Goal: Communication & Community: Answer question/provide support

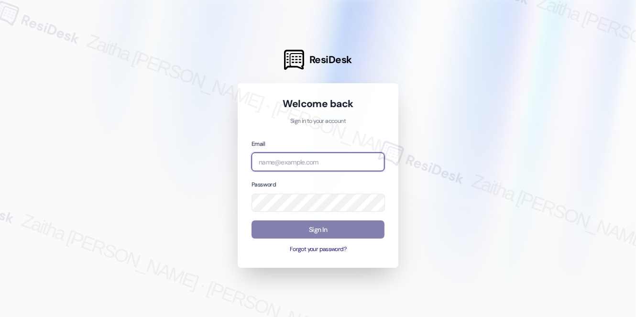
click at [299, 160] on input "email" at bounding box center [317, 162] width 133 height 19
type input "automated-surveys-[MEDICAL_DATA]_formerly_regency-zaitha.mae.[PERSON_NAME]@[MED…"
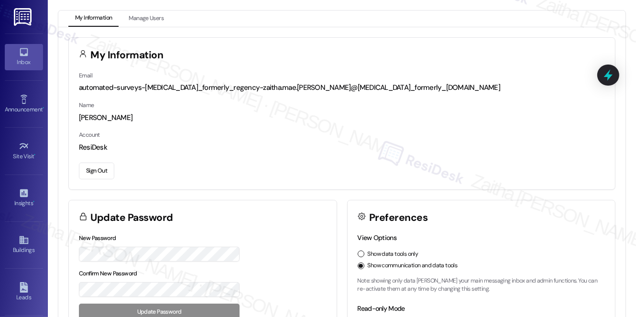
click at [24, 59] on div "Inbox" at bounding box center [24, 62] width 48 height 10
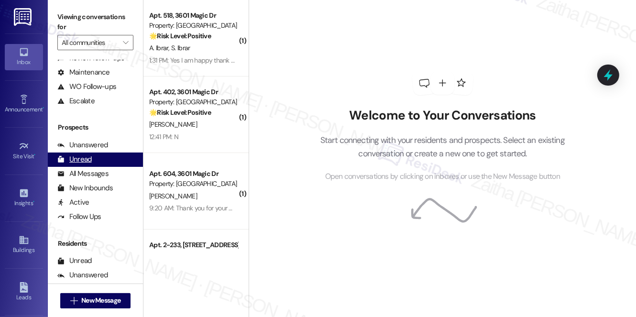
scroll to position [130, 0]
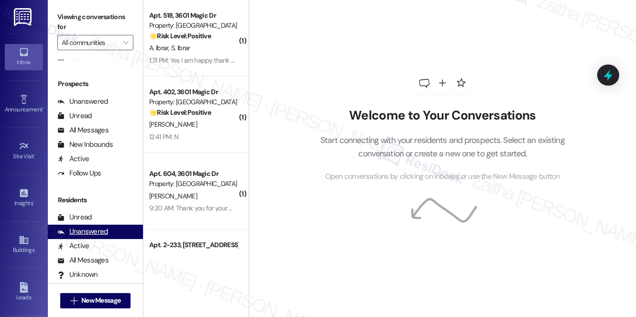
click at [90, 233] on div "Unanswered" at bounding box center [82, 232] width 51 height 10
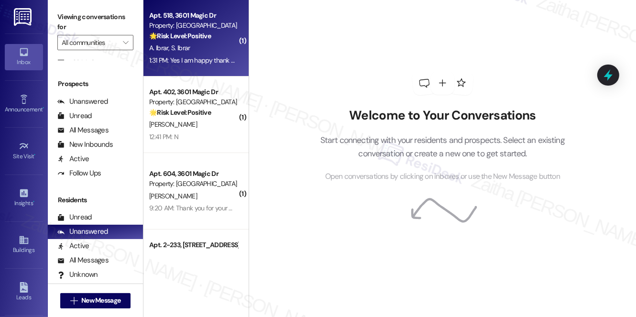
click at [212, 69] on div "Apt. 518, [STREET_ADDRESS] Property: Villas De Santa Fe 🌟 Risk Level: Positive …" at bounding box center [195, 38] width 105 height 76
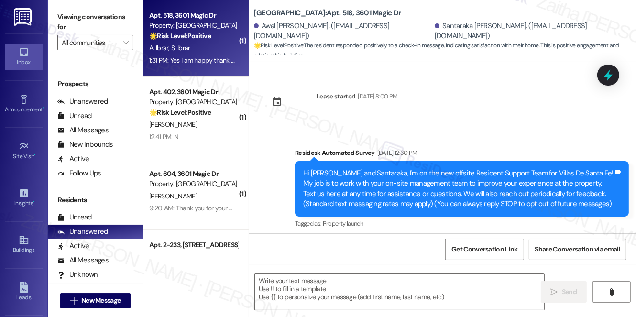
scroll to position [123, 0]
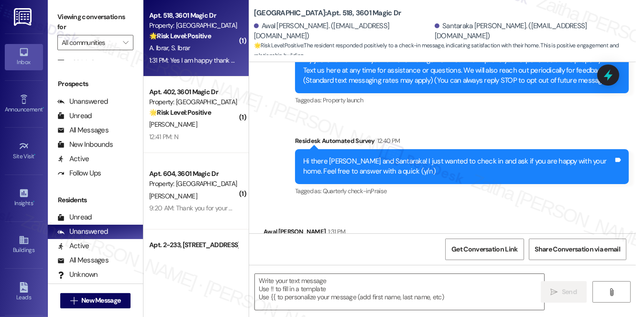
type textarea "Fetching suggested responses. Please feel free to read through the conversation…"
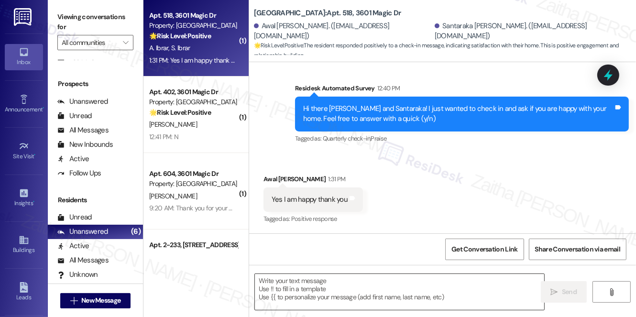
click at [322, 292] on textarea at bounding box center [399, 292] width 289 height 36
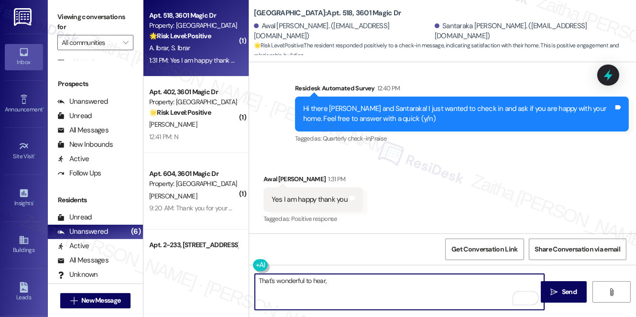
click at [265, 178] on div "[PERSON_NAME] 1:31 PM" at bounding box center [312, 180] width 99 height 13
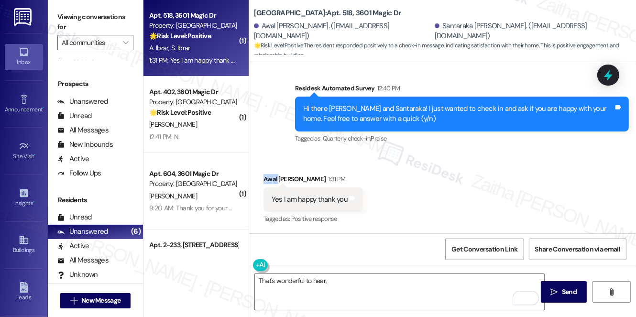
click at [265, 178] on div "[PERSON_NAME] 1:31 PM" at bounding box center [312, 180] width 99 height 13
copy div "Awal"
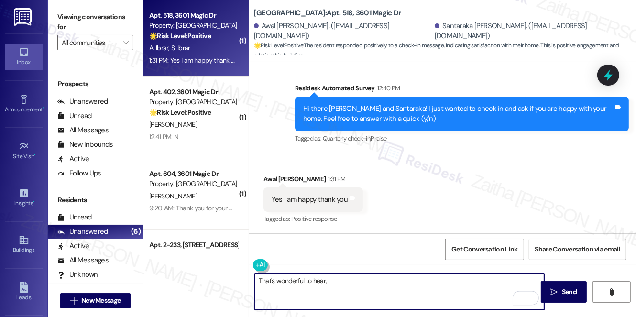
click at [348, 288] on textarea "That's wonderful to hear," at bounding box center [399, 292] width 289 height 36
paste textarea "Awal"
paste textarea "Could I ask a quick favor? If you don’t mind, would you be willing to share you…"
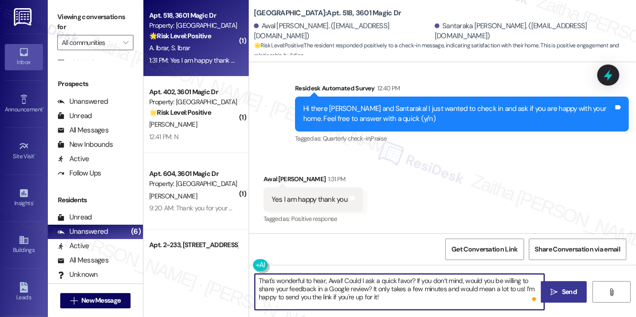
type textarea "That's wonderful to hear, Awal! Could I ask a quick favor? If you don’t mind, w…"
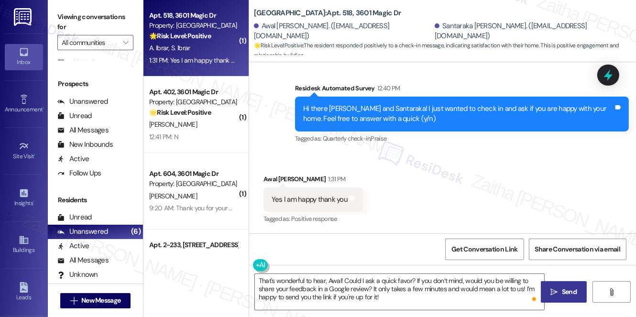
click at [562, 290] on span "Send" at bounding box center [569, 292] width 15 height 10
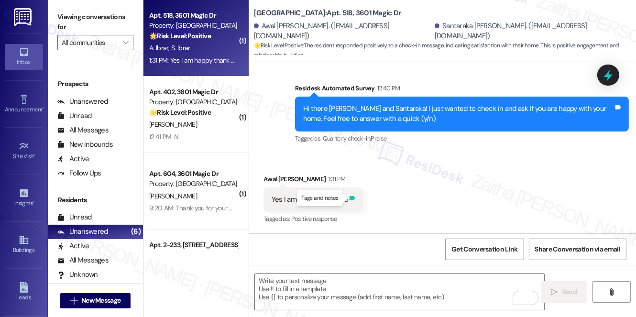
click at [350, 199] on icon at bounding box center [352, 198] width 6 height 4
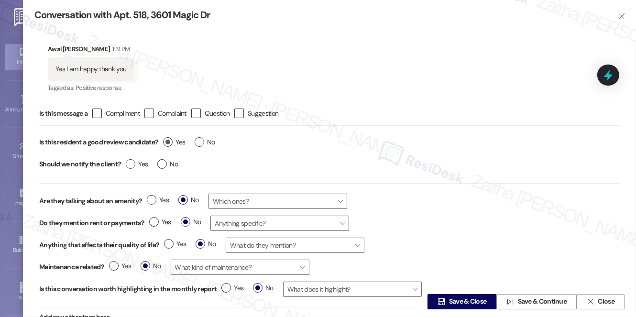
click at [168, 143] on label "Yes" at bounding box center [174, 142] width 22 height 10
click at [168, 143] on input "Yes" at bounding box center [174, 143] width 22 height 12
radio input "true"
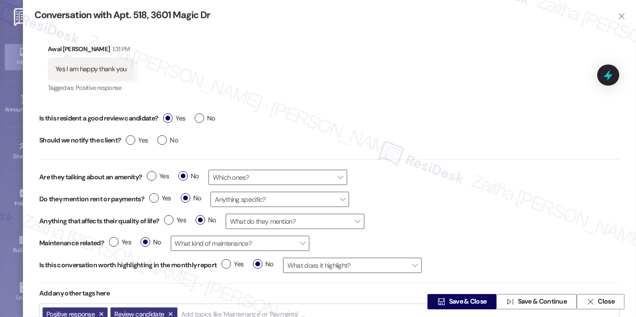
scroll to position [43, 0]
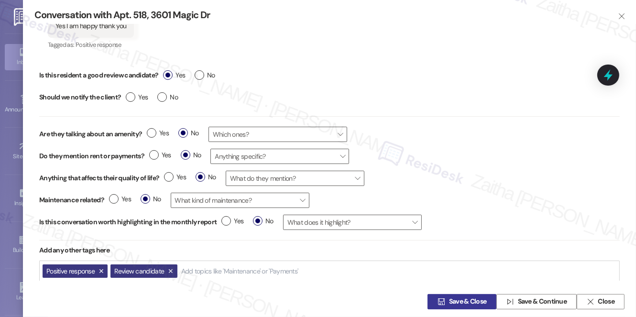
click at [463, 304] on span "Save & Close" at bounding box center [468, 302] width 38 height 10
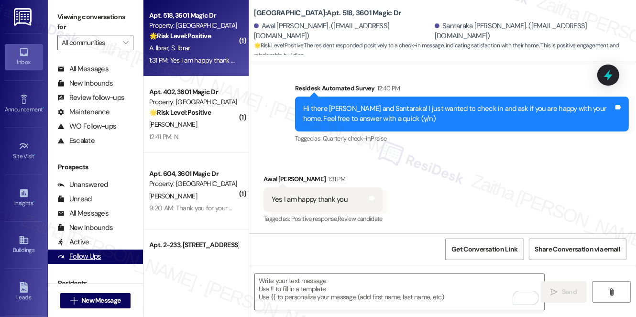
scroll to position [41, 0]
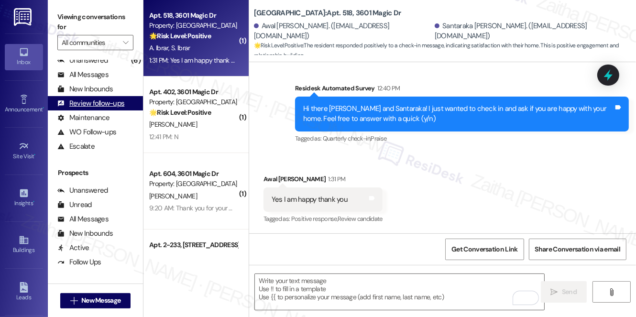
click at [102, 102] on div "Review follow-ups" at bounding box center [90, 103] width 67 height 10
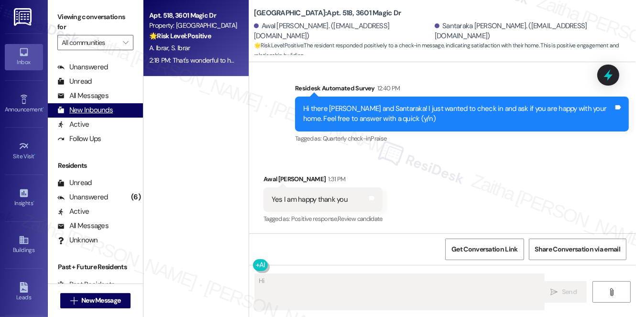
scroll to position [171, 0]
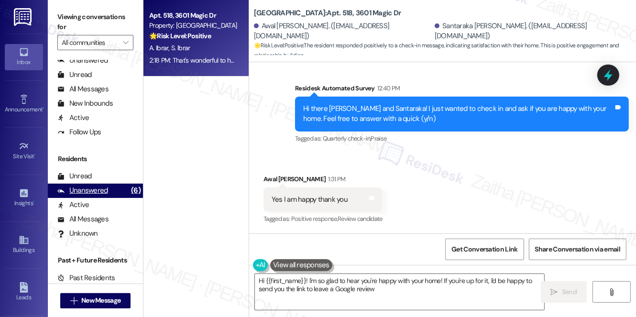
type textarea "Hi {{first_name}}! I'm so glad to hear you're happy with your home! If you're u…"
click at [89, 190] on div "Unanswered" at bounding box center [82, 190] width 51 height 10
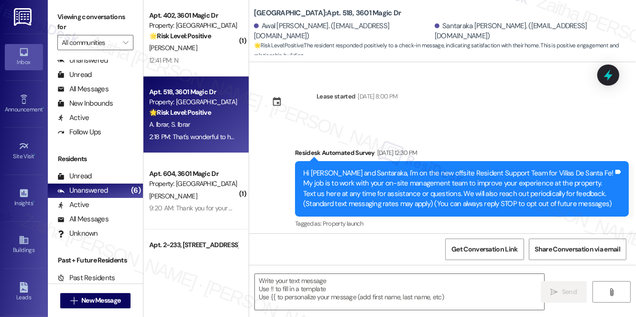
type textarea "Fetching suggested responses. Please feel free to read through the conversation…"
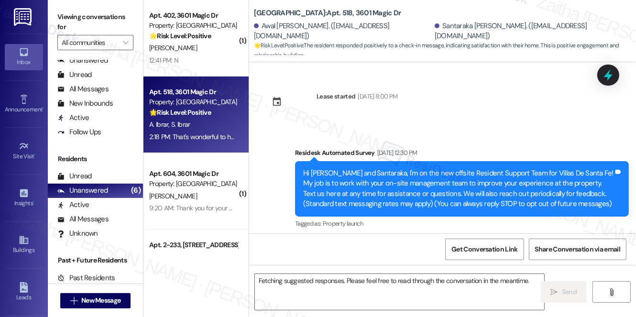
scroll to position [176, 0]
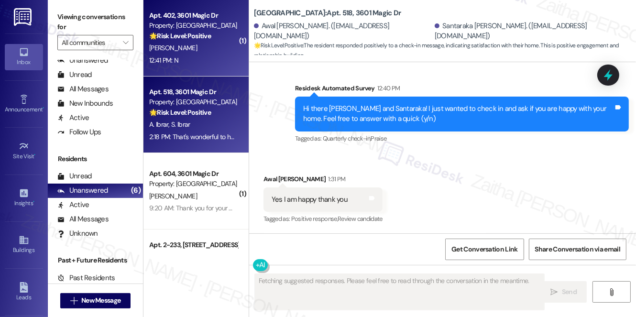
click at [206, 57] on div "12:41 PM: N 12:41 PM: N" at bounding box center [193, 60] width 90 height 12
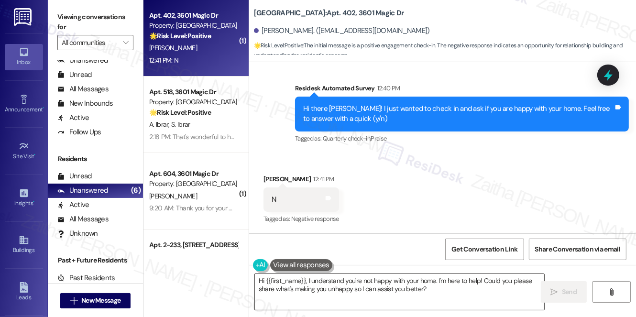
click at [260, 283] on textarea "Hi {{first_name}}, I understand you're not happy with your home. I'm here to he…" at bounding box center [399, 292] width 289 height 36
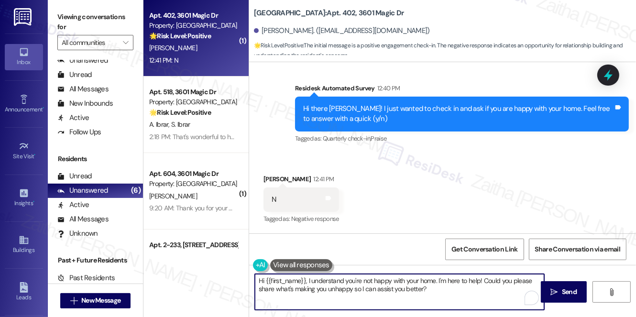
click at [261, 282] on textarea "Hi {{first_name}}, I understand you're not happy with your home. I'm here to he…" at bounding box center [399, 292] width 289 height 36
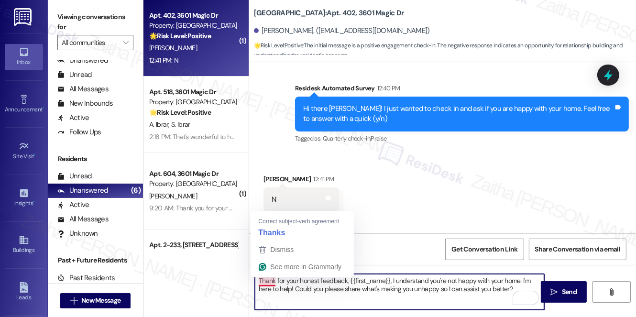
click at [274, 278] on textarea "Thank for your honest feedback, {{first_name}}, I understand you're not happy w…" at bounding box center [399, 292] width 289 height 36
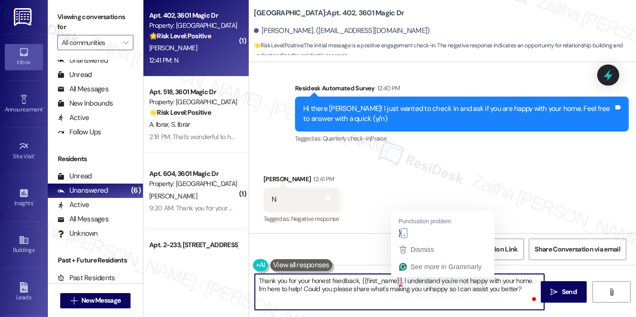
click at [404, 282] on textarea "Thank you for your honest feedback, {{first_name}}, I understand you're not hap…" at bounding box center [399, 292] width 289 height 36
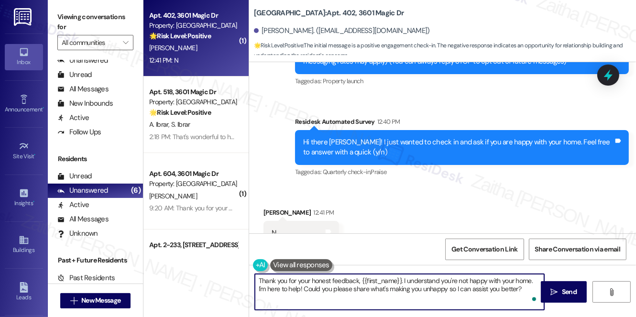
scroll to position [132, 0]
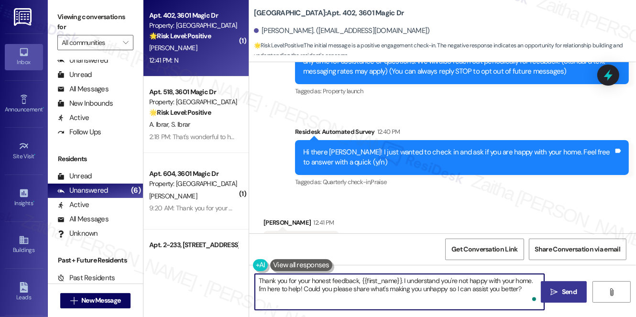
type textarea "Thank you for your honest feedback, {{first_name}}. I understand you're not hap…"
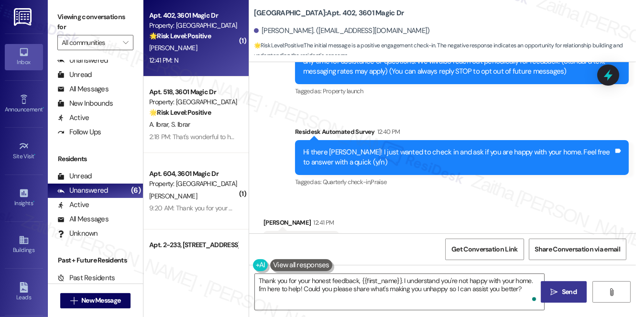
click at [566, 288] on span "Send" at bounding box center [569, 292] width 15 height 10
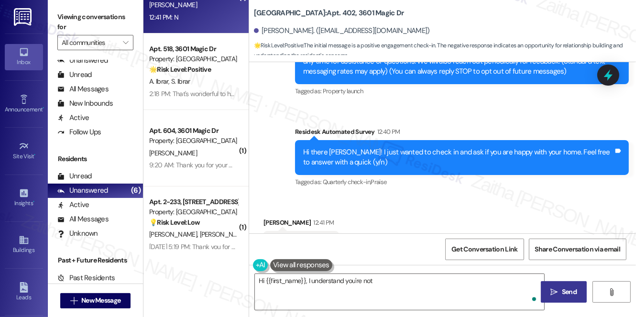
scroll to position [176, 0]
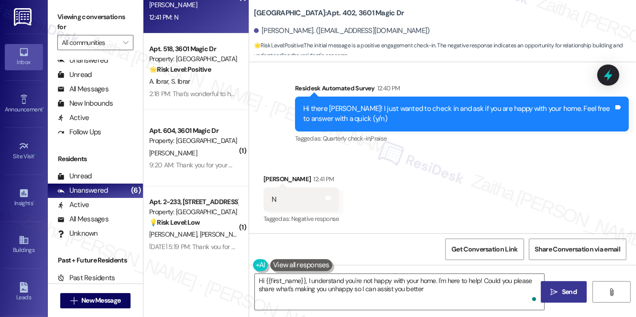
type textarea "Hi {{first_name}}, I understand you're not happy with your home. I'm here to he…"
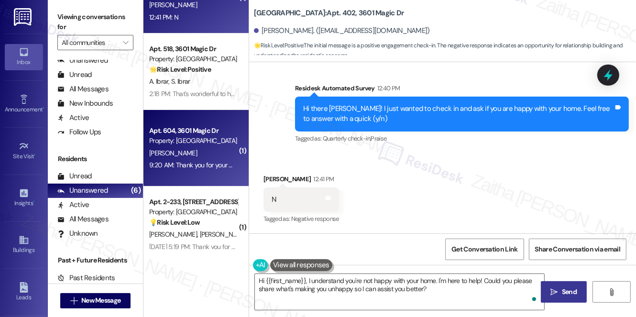
click at [205, 152] on div "[PERSON_NAME]" at bounding box center [193, 153] width 90 height 12
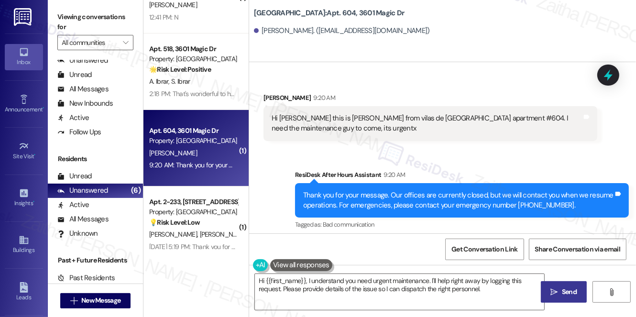
scroll to position [61, 0]
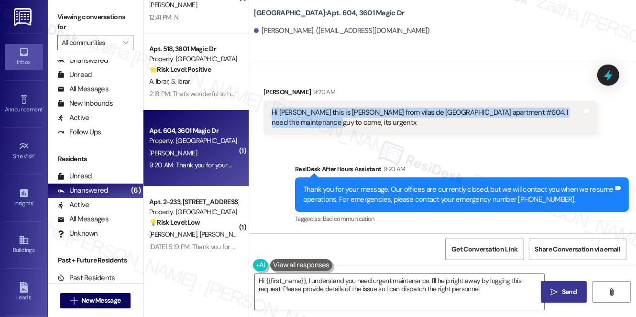
drag, startPoint x: 269, startPoint y: 111, endPoint x: 313, endPoint y: 122, distance: 45.5
click at [313, 122] on div "Hi [PERSON_NAME] this is [PERSON_NAME] from vilas de [GEOGRAPHIC_DATA] apartmen…" at bounding box center [430, 117] width 334 height 35
copy div "Hi [PERSON_NAME] this is [PERSON_NAME] from vilas de [GEOGRAPHIC_DATA] apartmen…"
click at [351, 135] on div "Arafat Alam 9:20 AM Hi [PERSON_NAME] this is [PERSON_NAME] from vilas de [GEOGR…" at bounding box center [430, 111] width 334 height 48
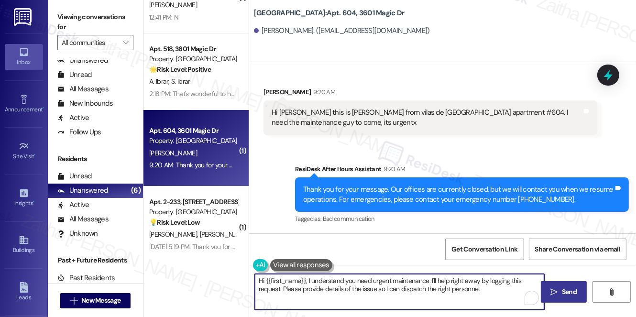
drag, startPoint x: 329, startPoint y: 285, endPoint x: 497, endPoint y: 289, distance: 168.3
click at [495, 288] on textarea "Hi {{first_name}}, I understand you need urgent maintenance. I'll help right aw…" at bounding box center [399, 292] width 289 height 36
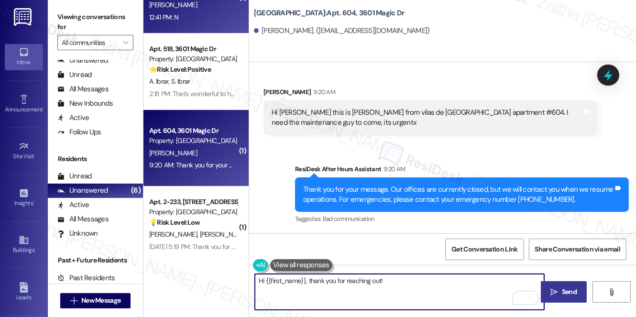
type textarea "Hi {{first_name}}, thank you for reaching out!"
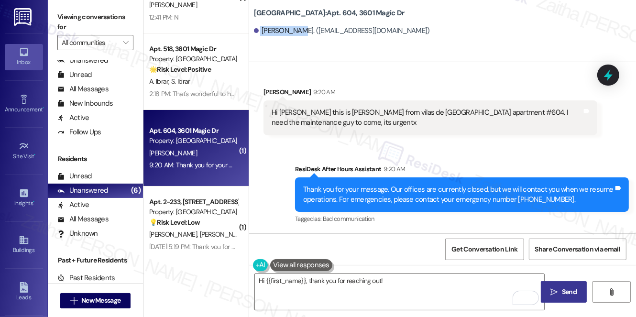
drag, startPoint x: 260, startPoint y: 28, endPoint x: 294, endPoint y: 25, distance: 33.6
click at [294, 25] on div "[PERSON_NAME]. ([EMAIL_ADDRESS][DOMAIN_NAME])" at bounding box center [445, 31] width 382 height 19
copy div "[PERSON_NAME]"
click at [479, 251] on span "Get Conversation Link" at bounding box center [484, 249] width 66 height 10
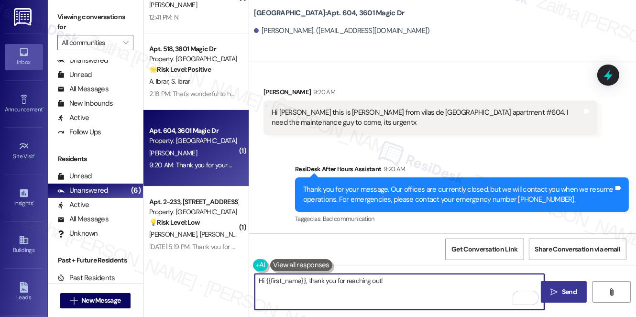
drag, startPoint x: 412, startPoint y: 290, endPoint x: 254, endPoint y: 296, distance: 157.4
click at [255, 296] on textarea "Hi {{first_name}}, thank you for reaching out!" at bounding box center [399, 292] width 289 height 36
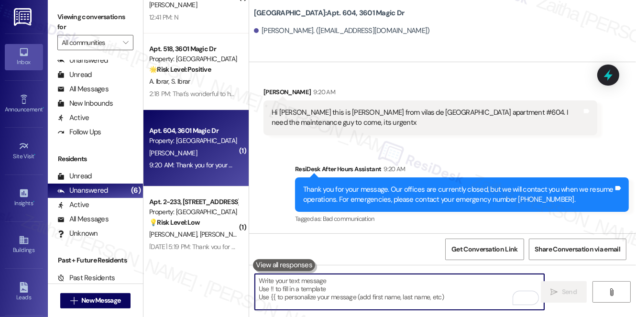
paste textarea "Hi [PERSON_NAME], thank you for reaching out. I understand this is urgent. Coul…"
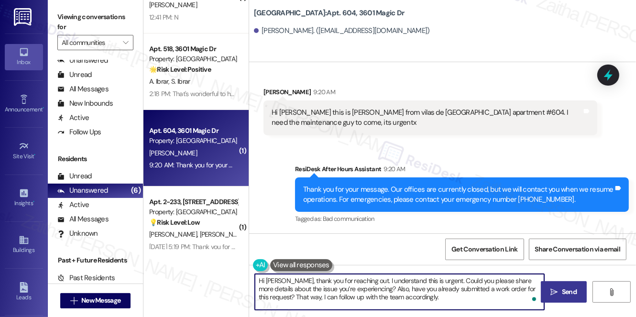
type textarea "Hi [PERSON_NAME], thank you for reaching out. I understand this is urgent. Coul…"
click at [576, 289] on span "Send" at bounding box center [569, 292] width 15 height 10
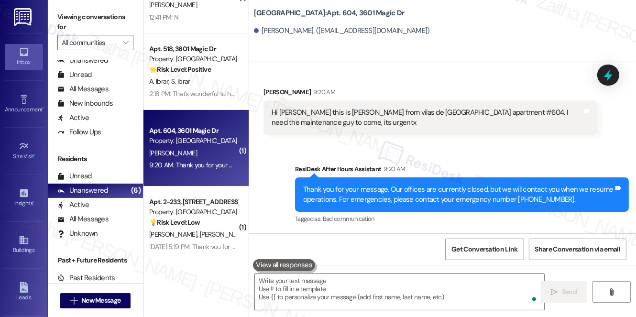
scroll to position [60, 0]
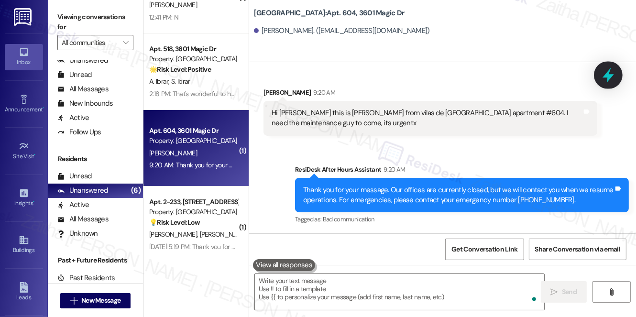
click at [605, 78] on icon at bounding box center [608, 75] width 16 height 16
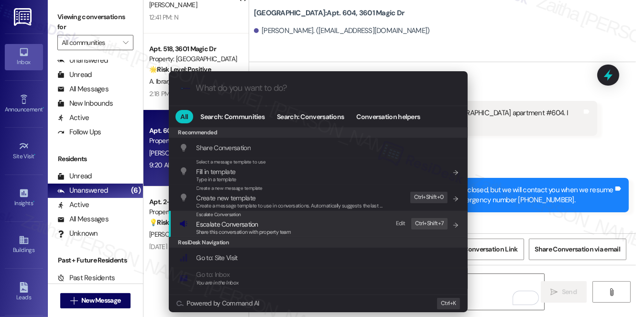
click at [222, 222] on span "Escalate Conversation" at bounding box center [227, 224] width 62 height 9
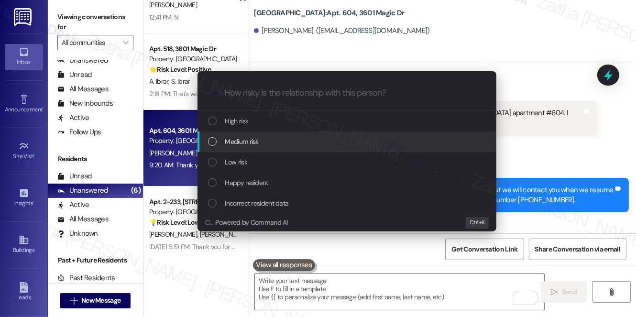
click at [553, 139] on div "Escalate Conversation How risky is the relationship with this person? Topics (e…" at bounding box center [318, 158] width 636 height 317
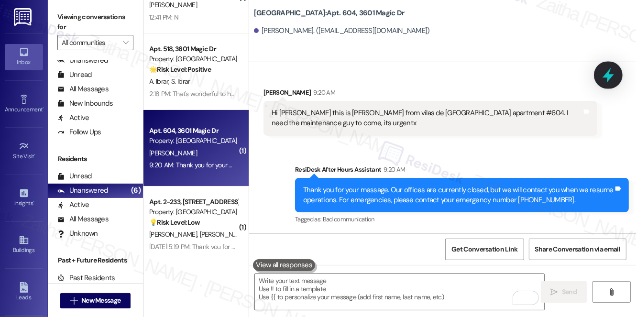
click at [606, 73] on icon at bounding box center [608, 75] width 16 height 16
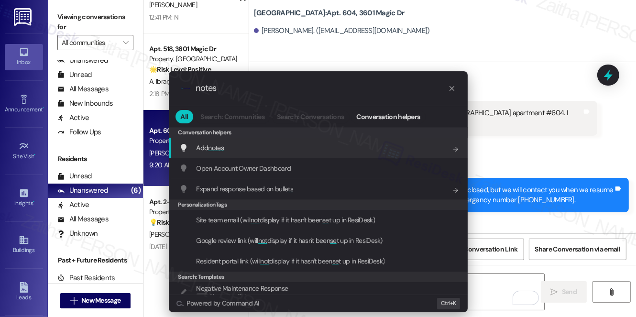
type input "notes"
click at [240, 141] on div "Add notes Add shortcut" at bounding box center [318, 148] width 299 height 21
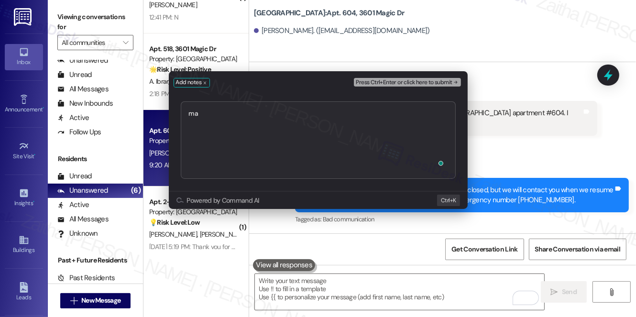
type textarea "m"
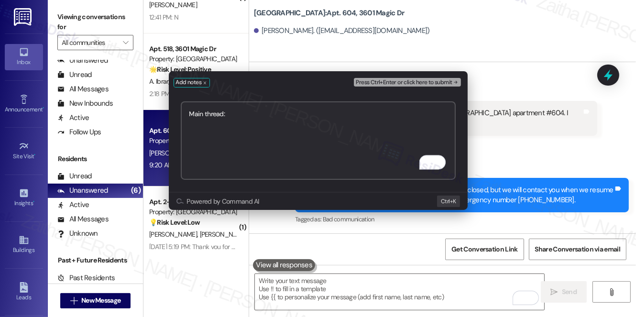
paste textarea "[URL][DOMAIN_NAME]"
type textarea "Main thread: [URL][DOMAIN_NAME]"
click at [379, 87] on button "Press Ctrl+Enter or click here to submit" at bounding box center [407, 82] width 107 height 9
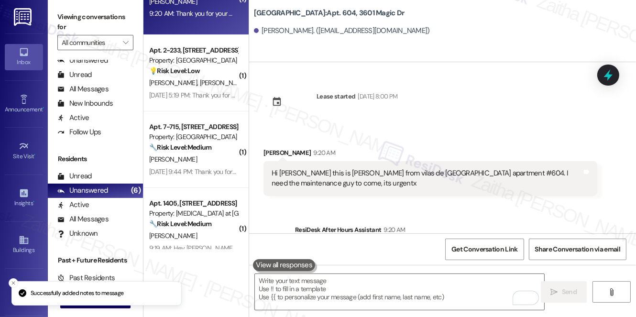
scroll to position [210, 0]
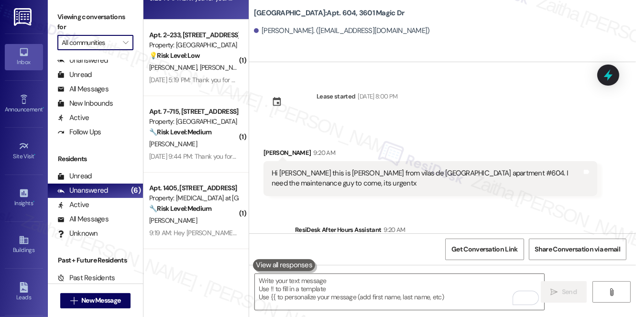
click at [108, 44] on input "All communities" at bounding box center [90, 42] width 56 height 15
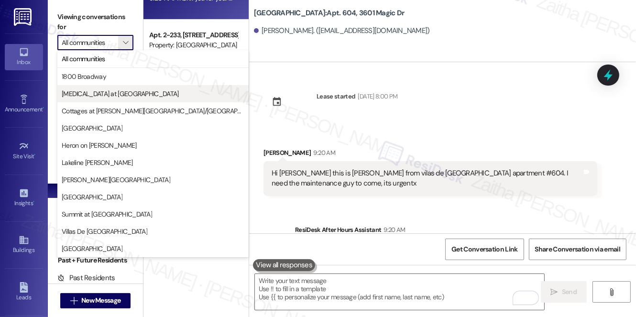
click at [102, 90] on span "[MEDICAL_DATA] at [GEOGRAPHIC_DATA]" at bounding box center [120, 94] width 117 height 10
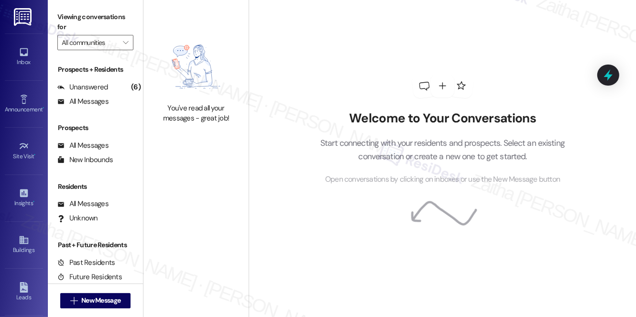
type input "[MEDICAL_DATA] at [GEOGRAPHIC_DATA]"
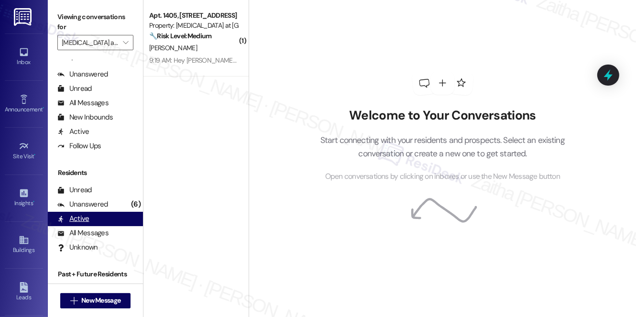
scroll to position [171, 0]
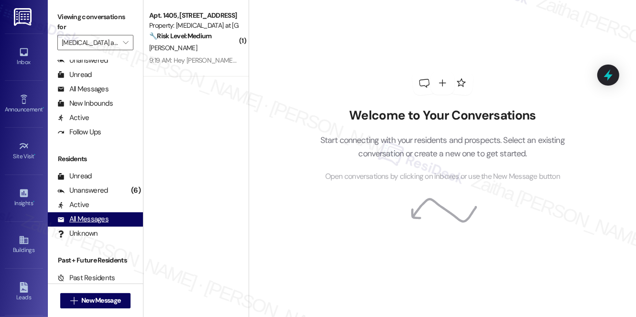
click at [93, 221] on div "All Messages" at bounding box center [82, 219] width 51 height 10
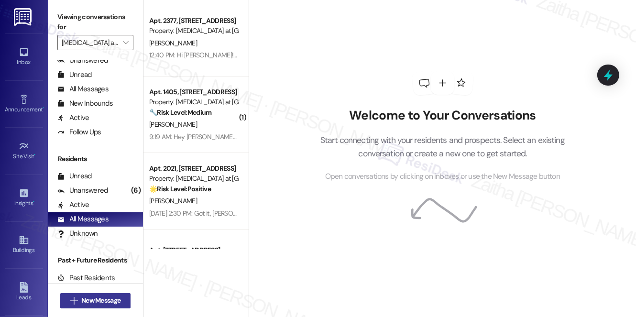
click at [94, 302] on span "New Message" at bounding box center [100, 300] width 39 height 10
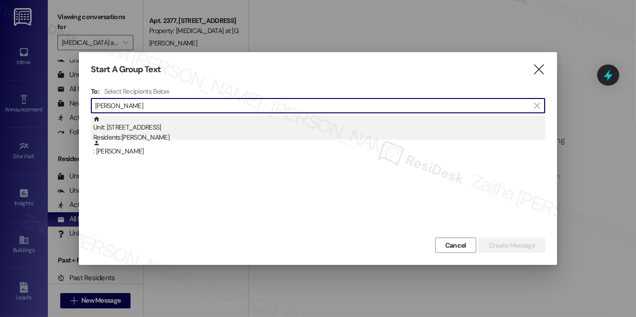
type input "[PERSON_NAME]"
click at [134, 126] on div "Unit: [STREET_ADDRESS] Residents: [PERSON_NAME]" at bounding box center [319, 129] width 452 height 27
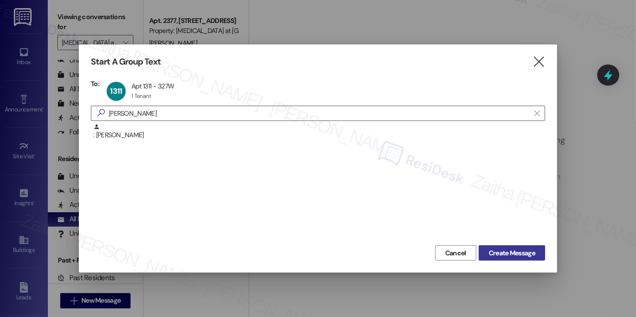
click at [512, 252] on span "Create Message" at bounding box center [512, 253] width 46 height 10
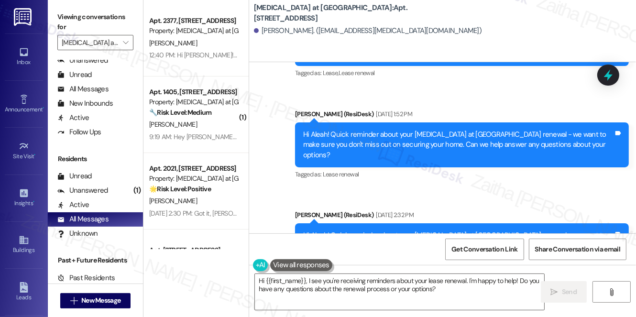
scroll to position [711, 0]
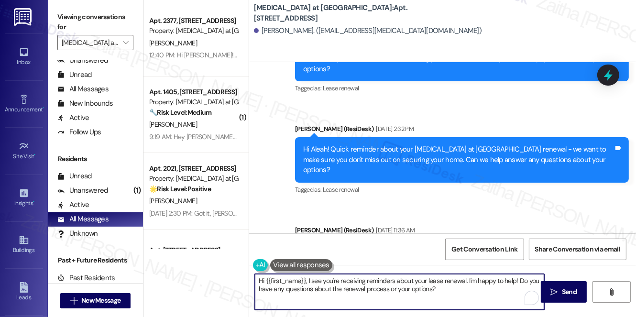
drag, startPoint x: 277, startPoint y: 282, endPoint x: 450, endPoint y: 300, distance: 174.0
click at [450, 301] on textarea "Hi {{first_name}}, I see you're receiving reminders about your lease renewal. I…" at bounding box center [399, 292] width 289 height 36
type textarea "H"
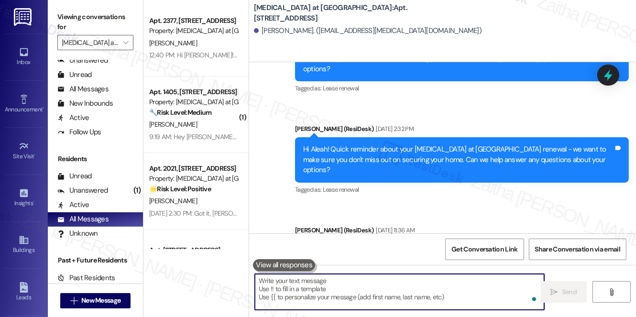
paste textarea "Hi {{first_name}}! Quick reminder about your {{property}} renewal - we want to …"
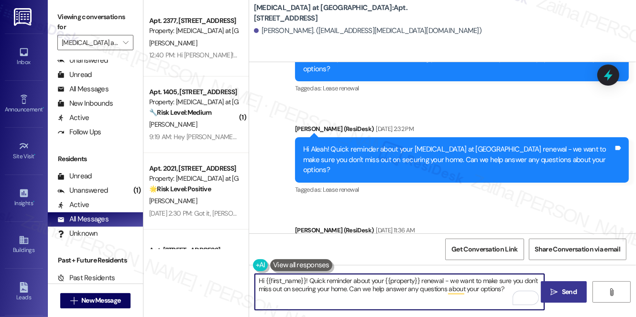
type textarea "Hi {{first_name}}! Quick reminder about your {{property}} renewal - we want to …"
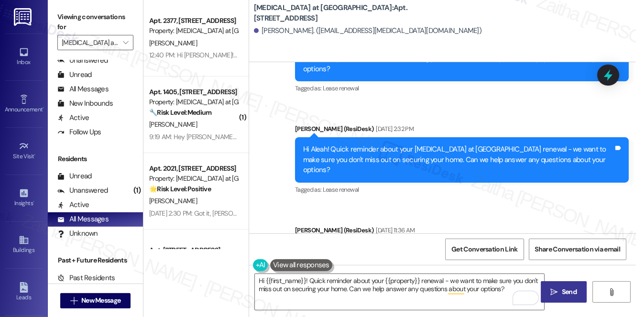
click at [555, 288] on icon "" at bounding box center [554, 292] width 7 height 8
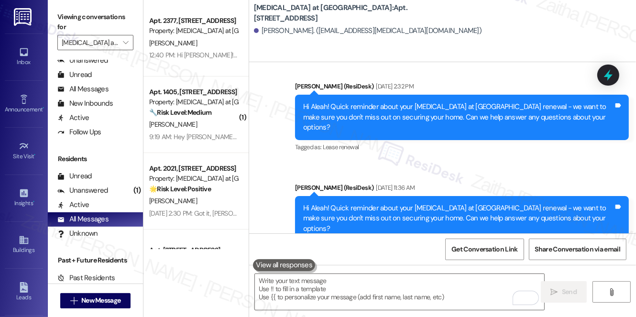
scroll to position [745, 0]
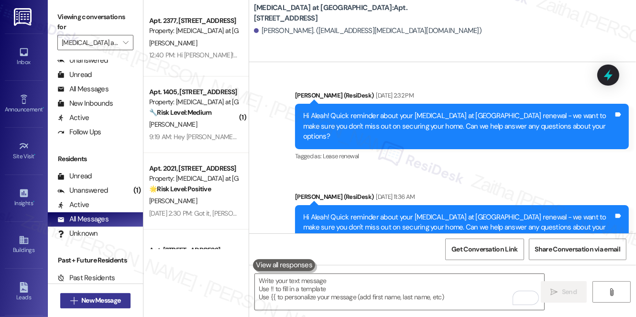
click at [106, 297] on span "New Message" at bounding box center [100, 300] width 39 height 10
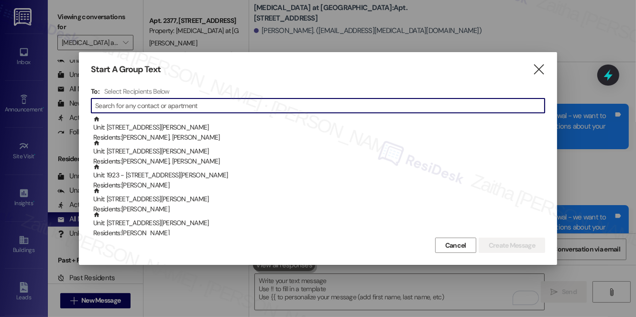
paste input "Fabiana Gomez"
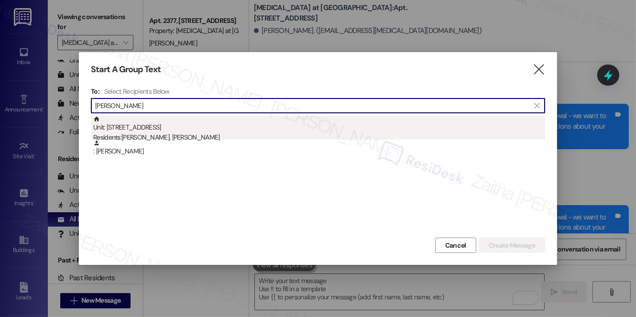
type input "Fabiana Gomez"
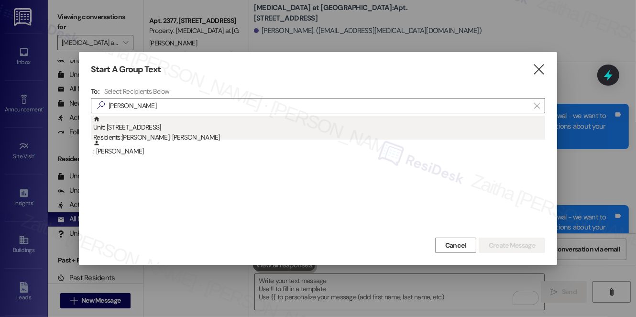
click at [163, 132] on div "Unit: 1208 - 327 W Sunset Rd Residents: Alejandro Ponce, Fabiana Gomez" at bounding box center [319, 129] width 452 height 27
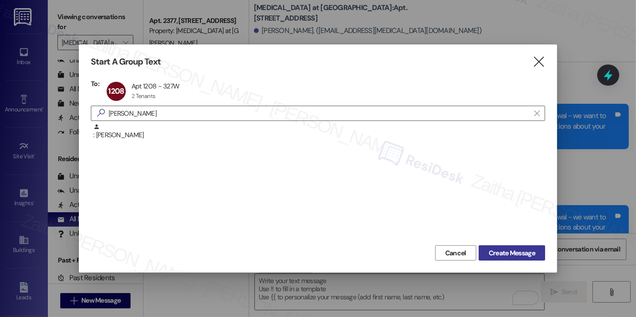
click at [510, 252] on span "Create Message" at bounding box center [512, 253] width 46 height 10
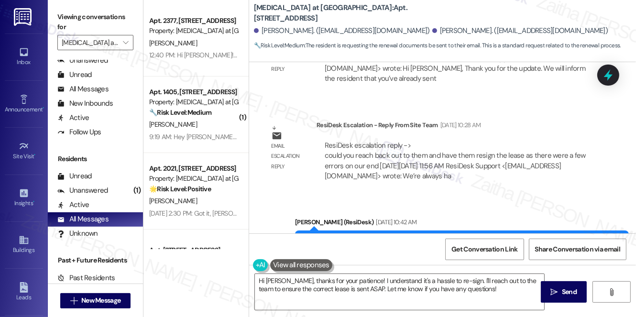
scroll to position [1166, 0]
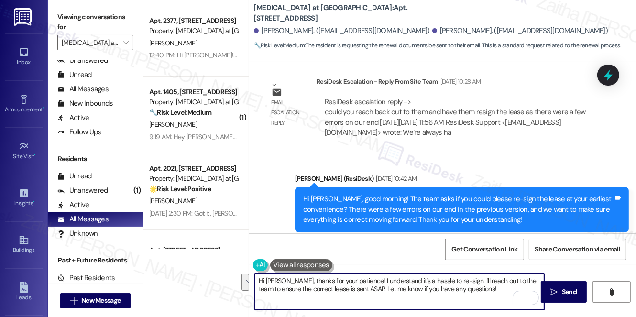
drag, startPoint x: 269, startPoint y: 279, endPoint x: 471, endPoint y: 287, distance: 202.9
click at [471, 287] on textarea "Hi Alejandro, thanks for your patience! I understand it's a hassle to re-sign. …" at bounding box center [399, 292] width 289 height 36
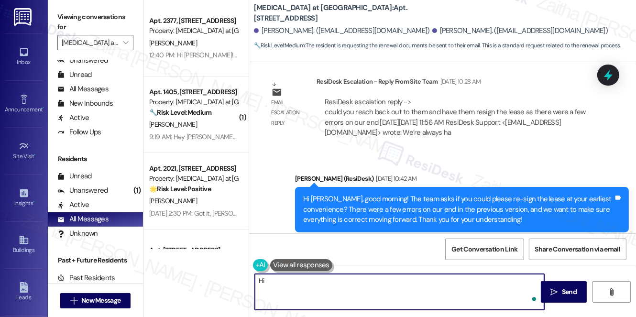
paste textarea "{{first_name}}!"
click at [412, 277] on textarea "Hi {{first_name}}, I hope you had a great weekend!" at bounding box center [399, 292] width 289 height 36
click at [311, 283] on textarea "Hi {{first_name}}, I hope you had a great weekend! I wanted to check if you wer…" at bounding box center [399, 292] width 289 height 36
click at [308, 287] on textarea "Hi {{first_name}}, I hope you had a great weekend! I wanted to check if you wer…" at bounding box center [399, 292] width 289 height 36
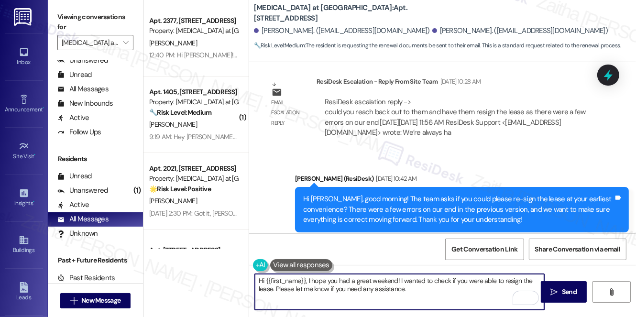
click at [507, 280] on textarea "Hi {{first_name}}, I hope you had a great weekend! I wanted to check if you wer…" at bounding box center [399, 292] width 289 height 36
type textarea "Hi {{first_name}}, I hope you had a great weekend! I wanted to check if you wer…"
click at [557, 287] on span " Send" at bounding box center [564, 292] width 30 height 10
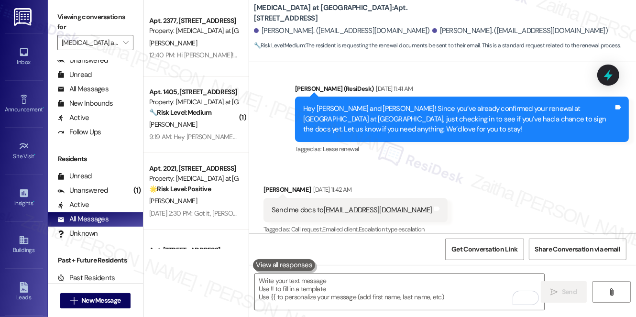
scroll to position [419, 0]
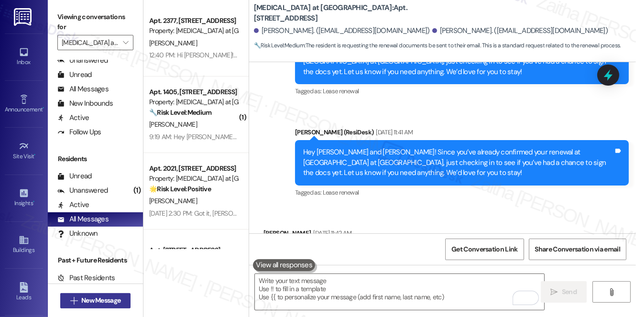
click at [89, 303] on span "New Message" at bounding box center [100, 300] width 39 height 10
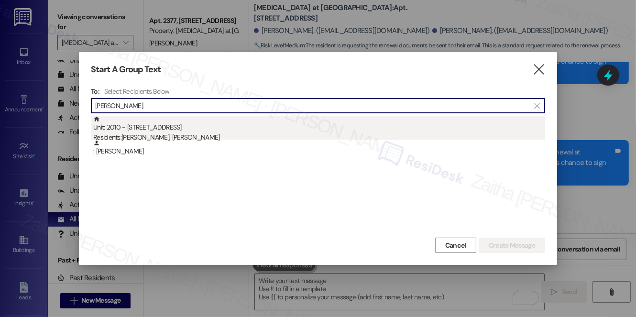
type input "Roxana Escobar"
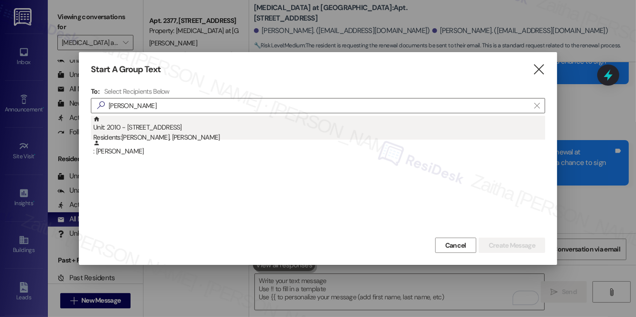
click at [149, 134] on div "Residents: Pablo R. Goyzueta, Roxana Escobar" at bounding box center [319, 137] width 452 height 10
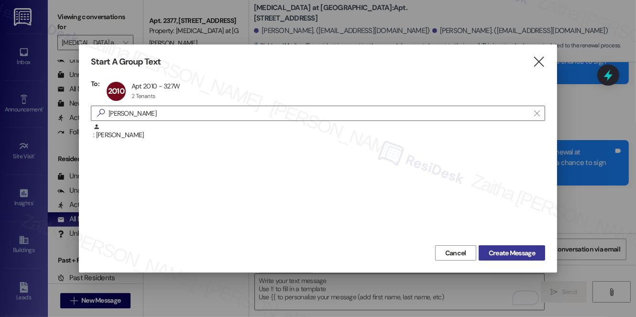
click at [515, 256] on span "Create Message" at bounding box center [512, 253] width 46 height 10
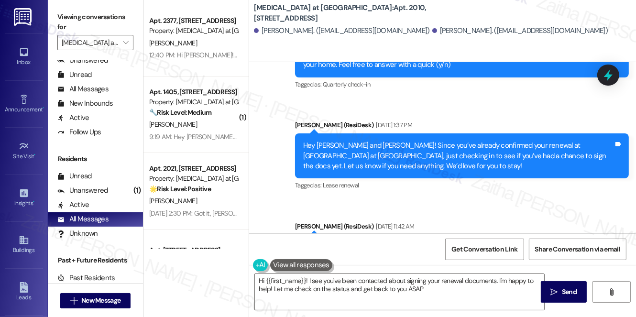
type textarea "Hi {{first_name}}! I see you've been contacted about signing your renewal docum…"
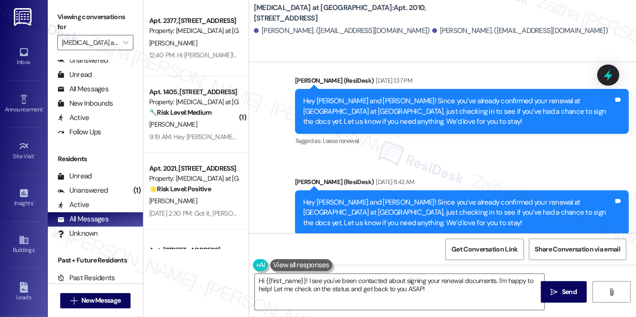
scroll to position [815, 0]
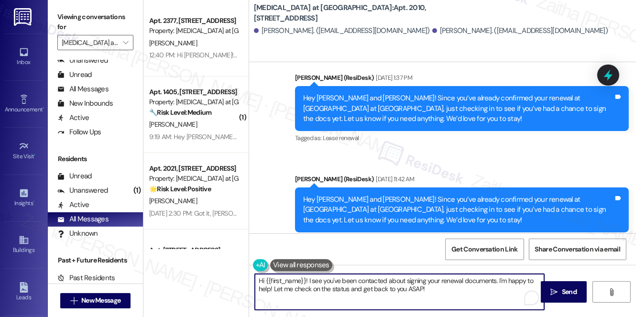
drag, startPoint x: 260, startPoint y: 283, endPoint x: 438, endPoint y: 308, distance: 179.6
click at [438, 308] on textarea "Hi {{first_name}}! I see you've been contacted about signing your renewal docum…" at bounding box center [399, 292] width 289 height 36
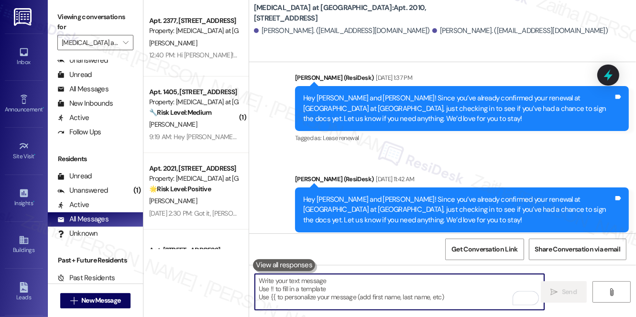
paste textarea "Hey {{first_name}}! Since you’ve already confirmed your renewal at {{property}}…"
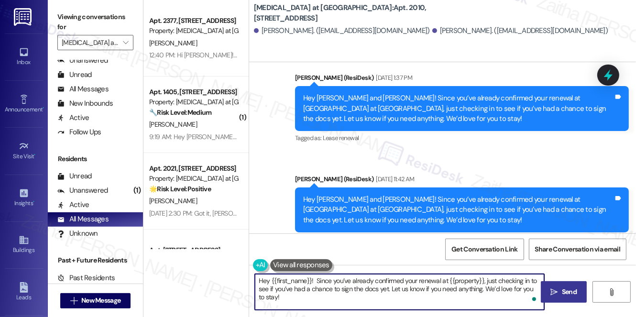
type textarea "Hey {{first_name}}! Since you’ve already confirmed your renewal at {{property}}…"
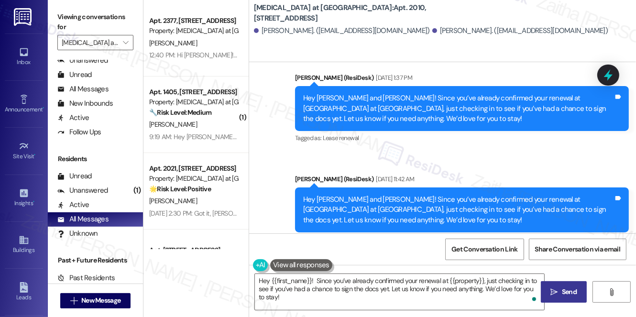
click at [561, 287] on span "Send" at bounding box center [569, 292] width 19 height 10
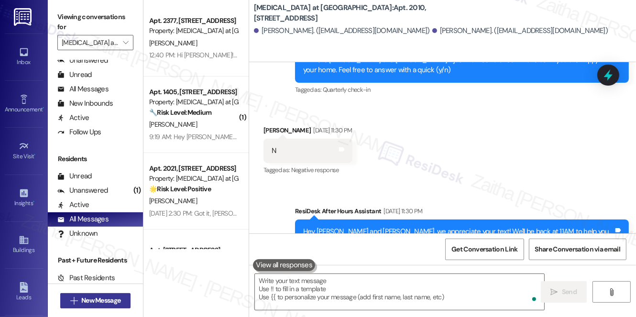
scroll to position [291, 0]
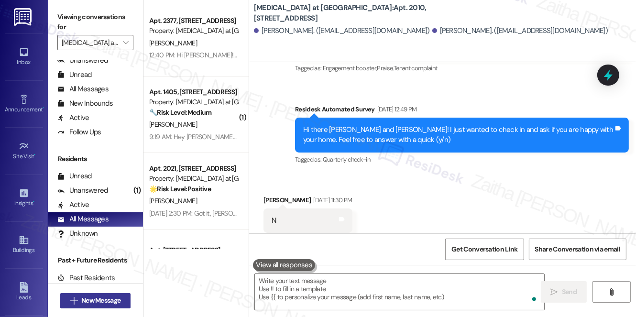
click at [99, 303] on span "New Message" at bounding box center [100, 300] width 39 height 10
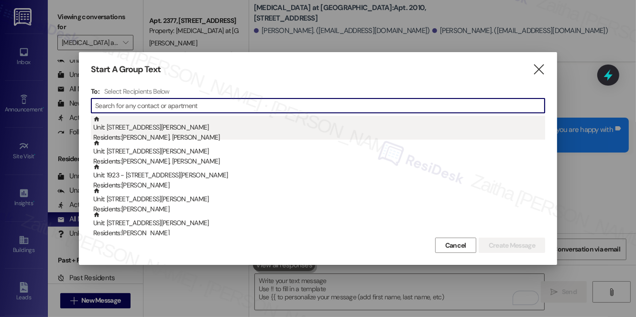
paste input "Morningstar Winans"
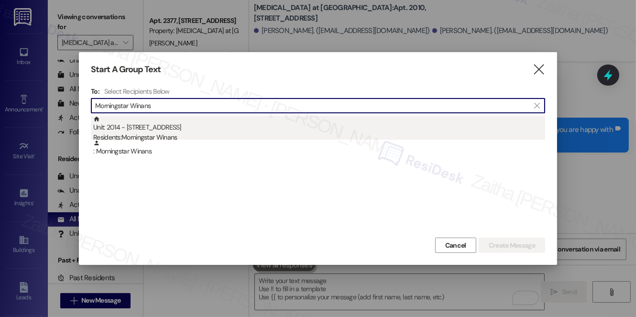
type input "Morningstar Winans"
click at [196, 128] on div "Unit: 2014 - 327 W Sunset Rd Residents: Morningstar Winans" at bounding box center [319, 129] width 452 height 27
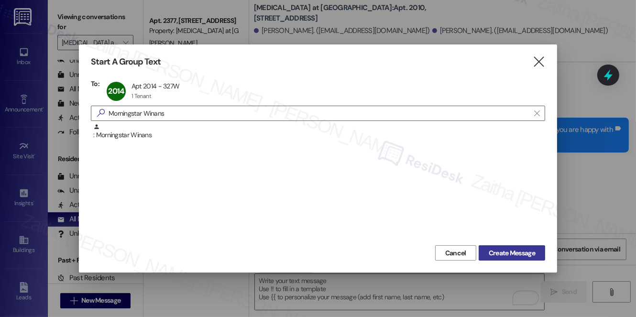
click at [512, 253] on span "Create Message" at bounding box center [512, 253] width 46 height 10
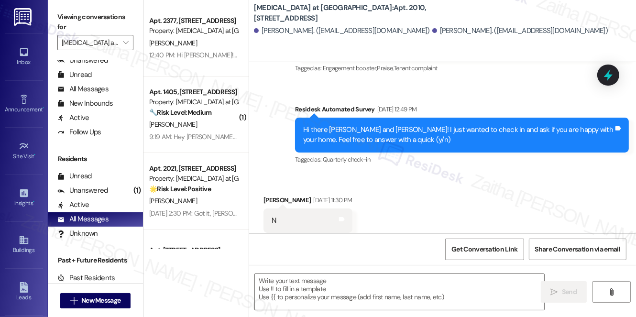
type textarea "Fetching suggested responses. Please feel free to read through the conversation…"
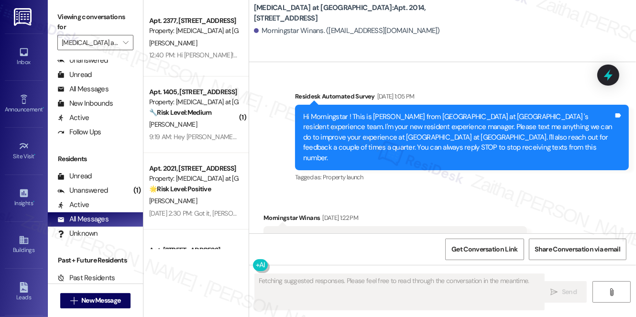
scroll to position [9510, 0]
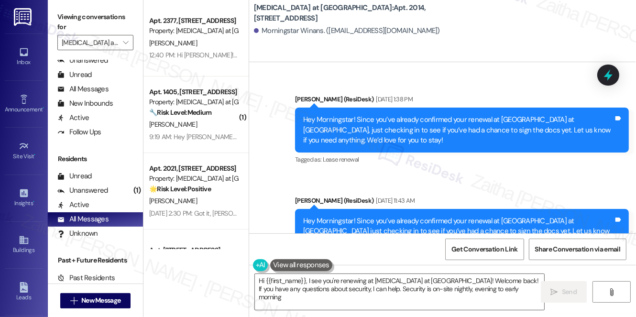
type textarea "Hi {{first_name}}, I see you're renewing at Avita at Alamo Heights! Welcome bac…"
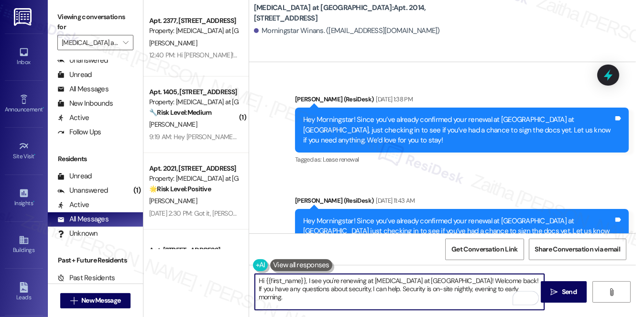
drag, startPoint x: 258, startPoint y: 282, endPoint x: 513, endPoint y: 288, distance: 255.4
click at [512, 294] on textarea "Hi {{first_name}}, I see you're renewing at Avita at Alamo Heights! Welcome bac…" at bounding box center [399, 292] width 289 height 36
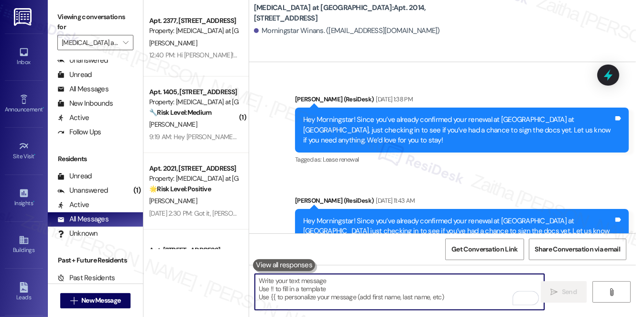
paste textarea "Hey {{first_name}}! Since you’ve already confirmed your renewal at {{property}}…"
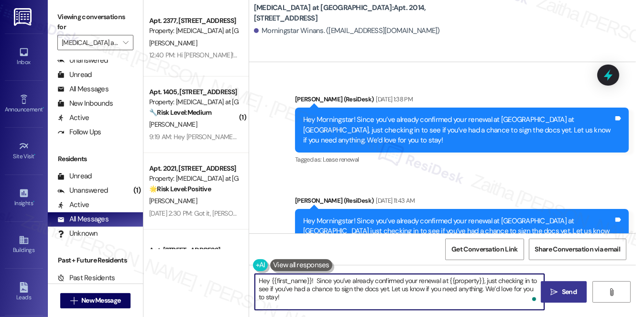
type textarea "Hey {{first_name}}! Since you’ve already confirmed your renewal at {{property}}…"
drag, startPoint x: 565, startPoint y: 296, endPoint x: 565, endPoint y: 291, distance: 5.3
click at [565, 296] on span "Send" at bounding box center [569, 292] width 15 height 10
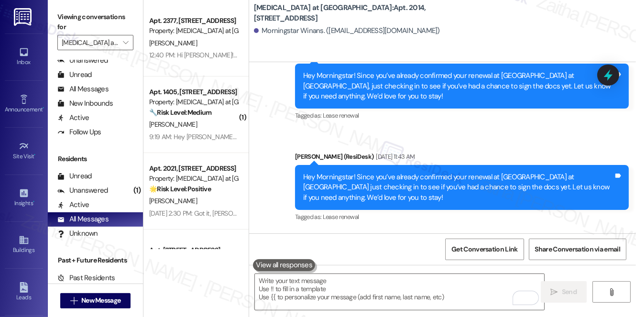
scroll to position [9597, 0]
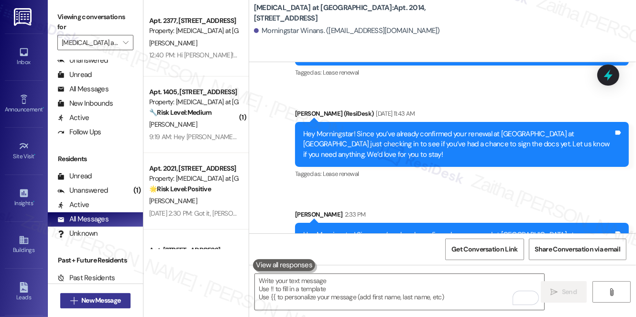
click at [103, 298] on span "New Message" at bounding box center [100, 300] width 39 height 10
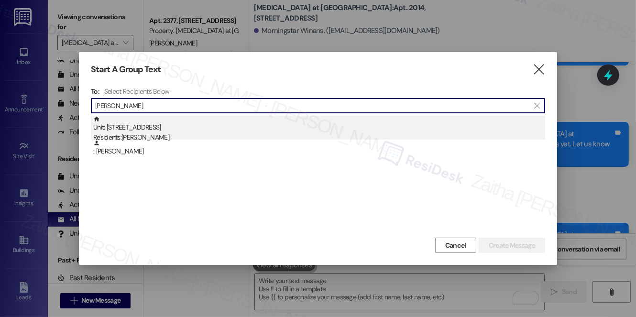
type input "osman naser"
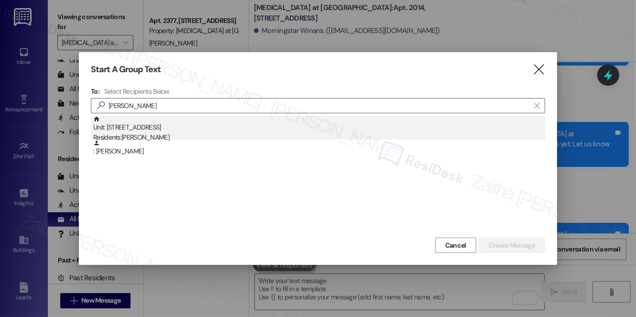
click at [130, 130] on div "Unit: 1405 - 327 W Sunset Rd Residents: Osman Naser" at bounding box center [319, 129] width 452 height 27
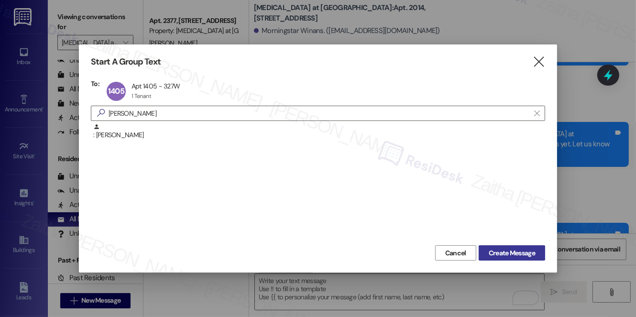
click at [523, 252] on span "Create Message" at bounding box center [512, 253] width 46 height 10
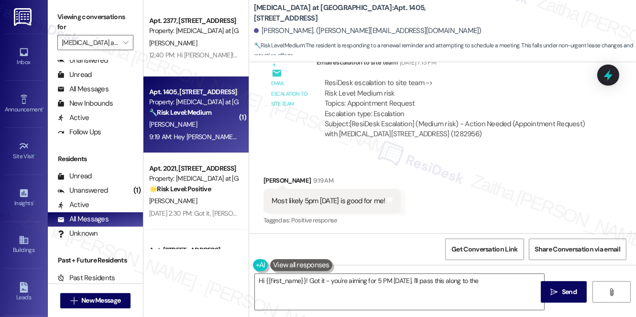
scroll to position [939, 0]
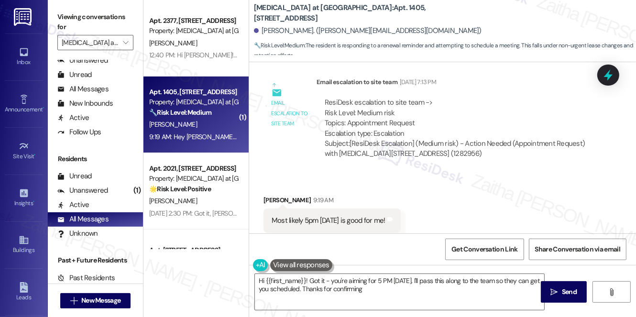
type textarea "Hi {{first_name}}! Got it - you're aiming for 5 PM today. I'll pass this along …"
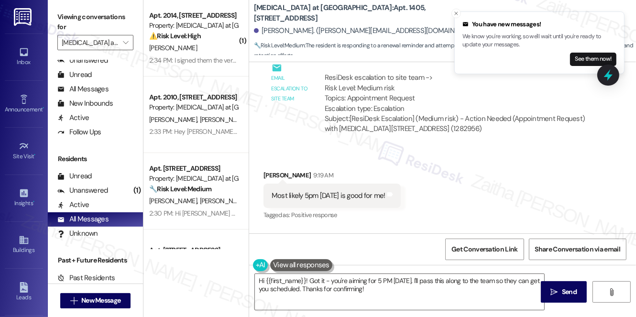
scroll to position [987, 0]
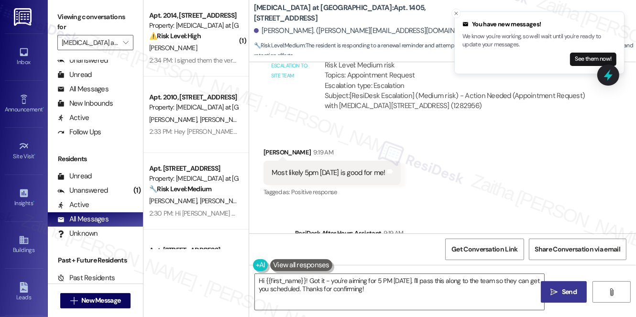
click at [552, 296] on span " Send" at bounding box center [564, 292] width 30 height 10
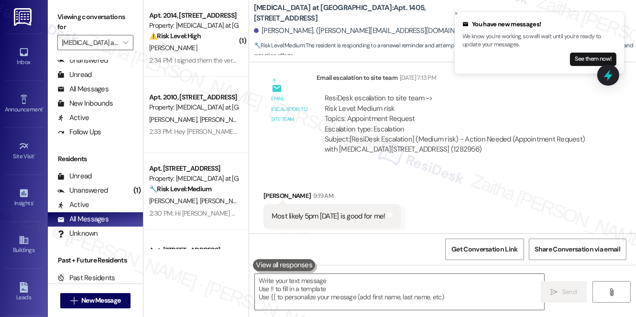
scroll to position [939, 0]
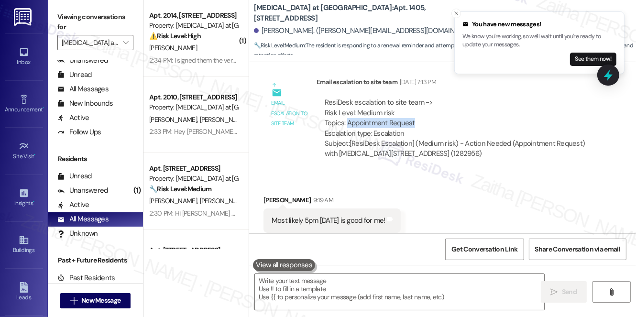
drag, startPoint x: 346, startPoint y: 99, endPoint x: 417, endPoint y: 99, distance: 70.8
click at [417, 99] on div "ResiDesk escalation to site team -> Risk Level: Medium risk Topics: Appointment…" at bounding box center [457, 118] width 264 height 41
copy div "Appointment Request"
drag, startPoint x: 600, startPoint y: 77, endPoint x: 595, endPoint y: 101, distance: 24.5
click at [602, 77] on icon at bounding box center [608, 75] width 12 height 12
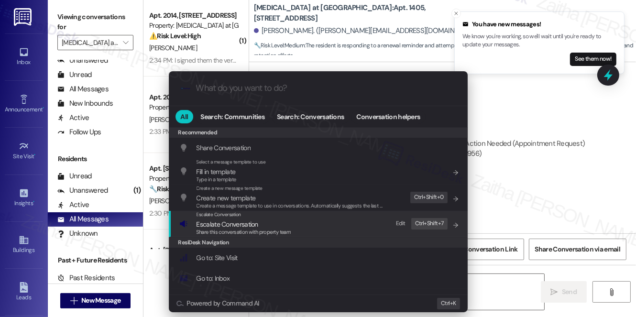
click at [246, 222] on span "Escalate Conversation" at bounding box center [227, 224] width 62 height 9
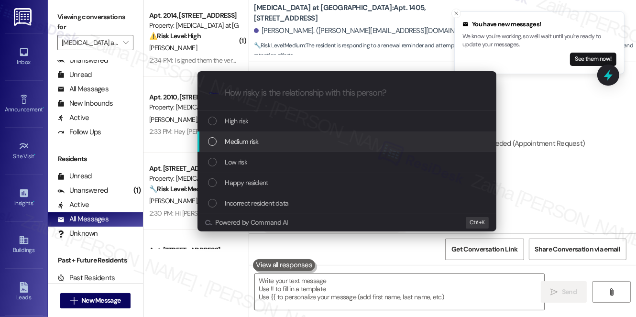
click at [253, 140] on span "Medium risk" at bounding box center [241, 141] width 33 height 11
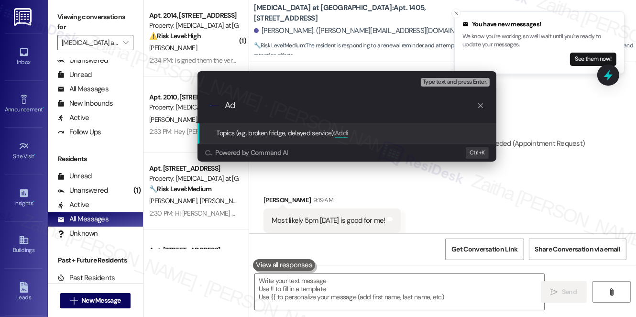
type input "A"
paste input "Appointment Request"
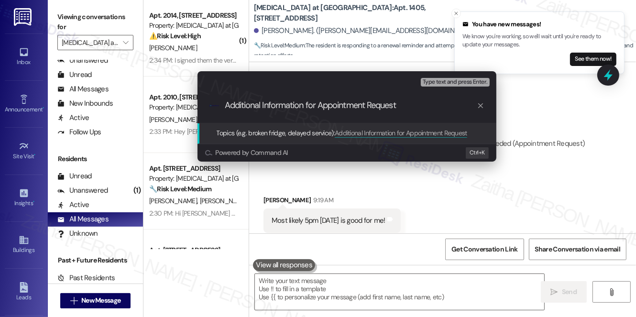
click at [317, 104] on input "Additional Information for Appointment Request" at bounding box center [351, 105] width 252 height 10
click at [424, 107] on input "Additional Information for the "Appointment Request" at bounding box center [351, 105] width 252 height 10
paste input "Appointment Request"
type input "Additional Information for the "Appointment Request" - 5 PM today"
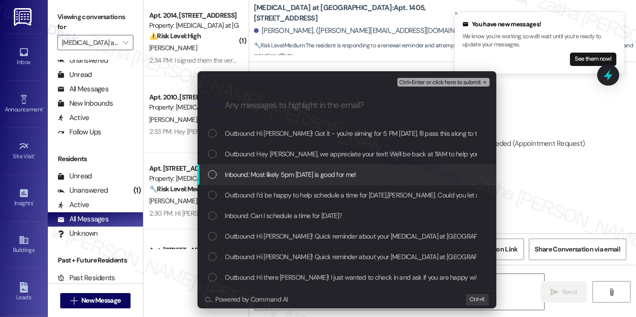
click at [350, 172] on span "Inbound: Most likely 5pm today is good for me!" at bounding box center [290, 174] width 131 height 11
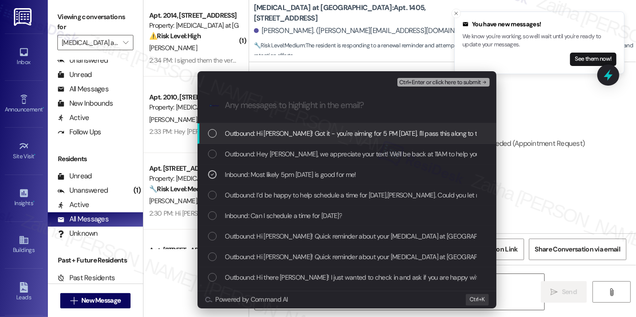
click at [442, 83] on span "Ctrl+Enter or click here to submit" at bounding box center [440, 82] width 82 height 7
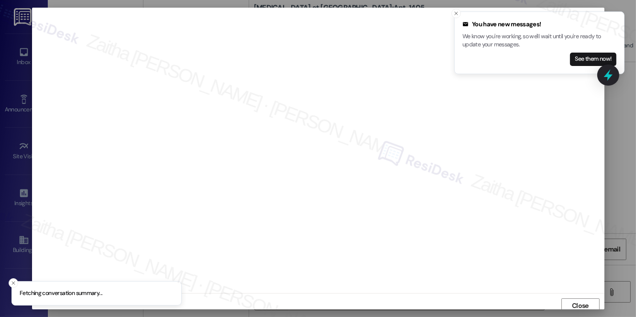
scroll to position [4, 0]
click at [456, 13] on line "Close toast" at bounding box center [456, 13] width 3 height 3
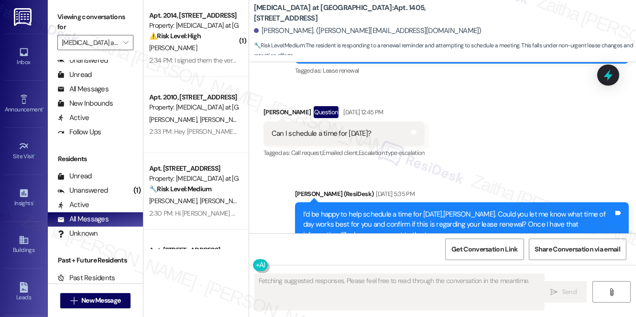
scroll to position [721, 0]
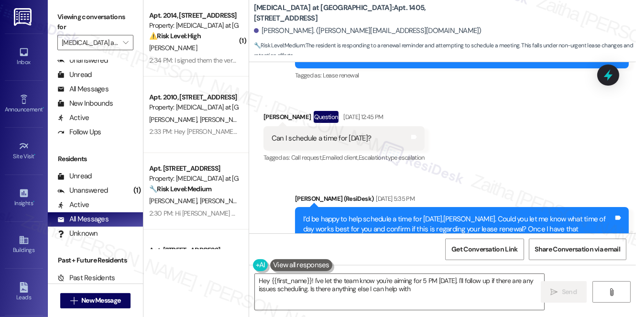
type textarea "Hey {{first_name}}! I've let the team know you're aiming for 5 PM today. I'll f…"
click at [101, 300] on span "New Message" at bounding box center [100, 300] width 39 height 10
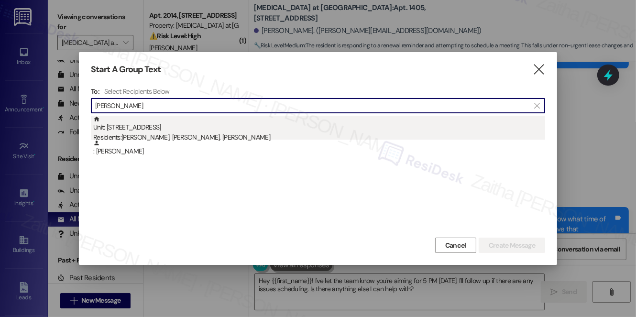
type input "Nadiya Ortiz"
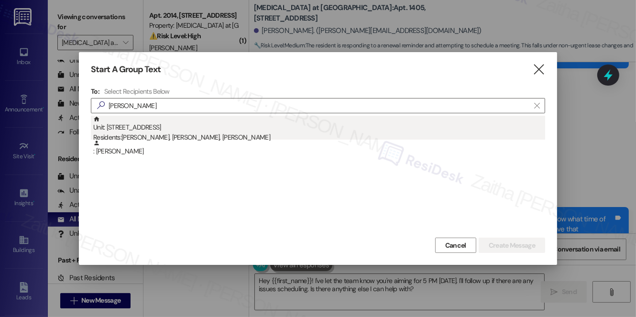
click at [211, 131] on div "Unit: 1408 - 327 W Sunset Rd Residents: George Ortiz, Nadiya Ortiz, Anniela Gon…" at bounding box center [319, 129] width 452 height 27
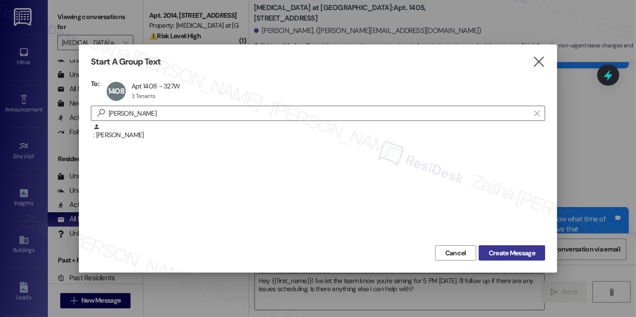
click at [526, 252] on span "Create Message" at bounding box center [512, 253] width 46 height 10
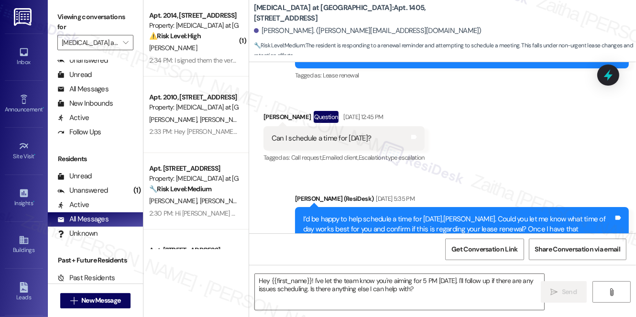
type textarea "Fetching suggested responses. Please feel free to read through the conversation…"
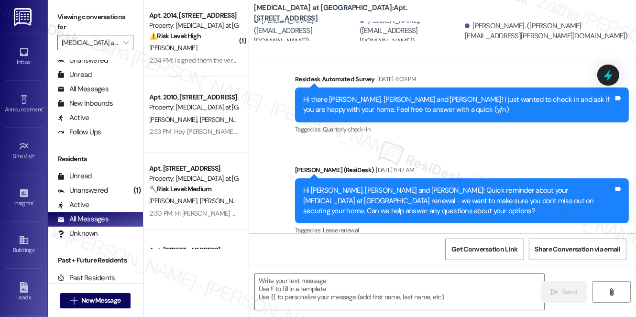
scroll to position [1062, 0]
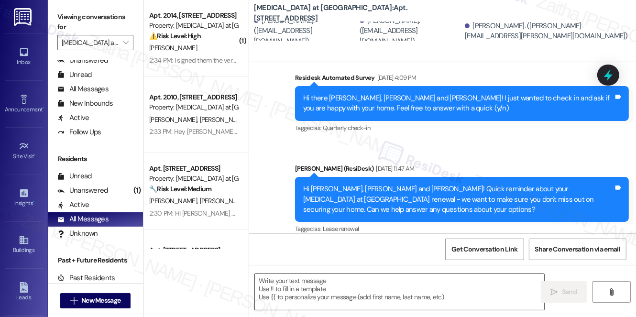
click at [326, 286] on textarea at bounding box center [399, 292] width 289 height 36
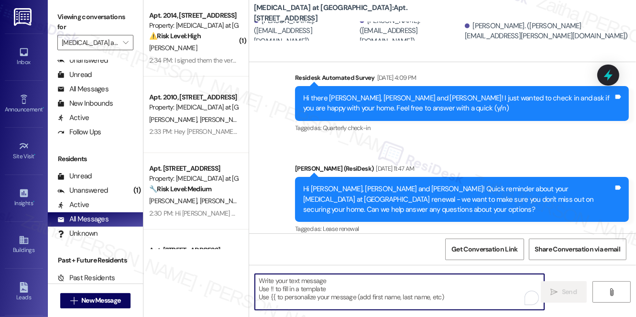
paste textarea "Hi {{first_name}}! Quick reminder about your {{property}} renewal - we want to …"
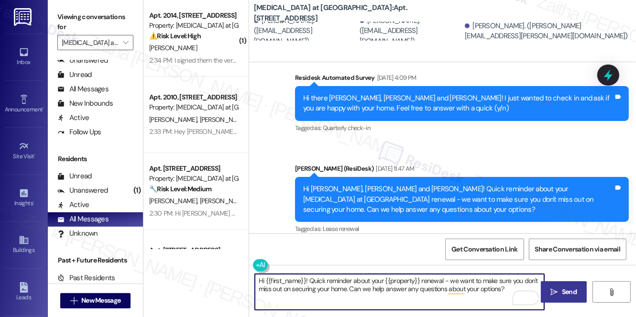
type textarea "Hi {{first_name}}! Quick reminder about your {{property}} renewal - we want to …"
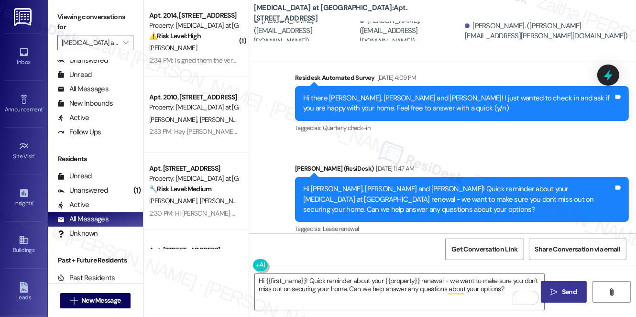
click at [562, 283] on button " Send" at bounding box center [564, 292] width 46 height 22
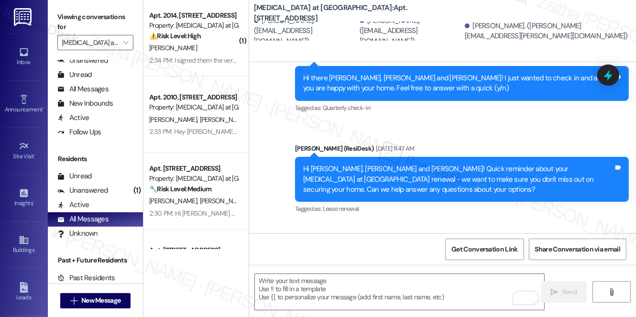
scroll to position [1149, 0]
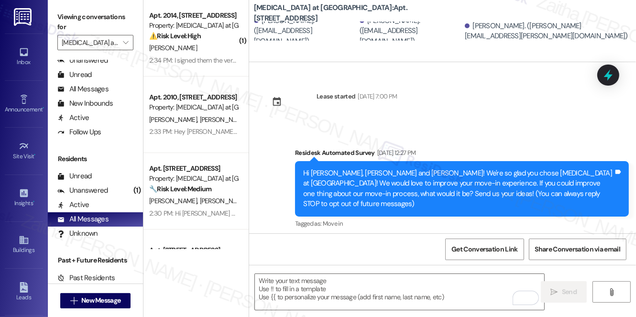
scroll to position [1149, 0]
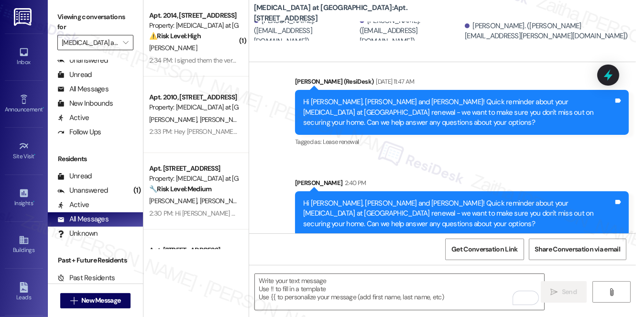
click at [71, 44] on input "[MEDICAL_DATA] at [GEOGRAPHIC_DATA]" at bounding box center [90, 42] width 56 height 15
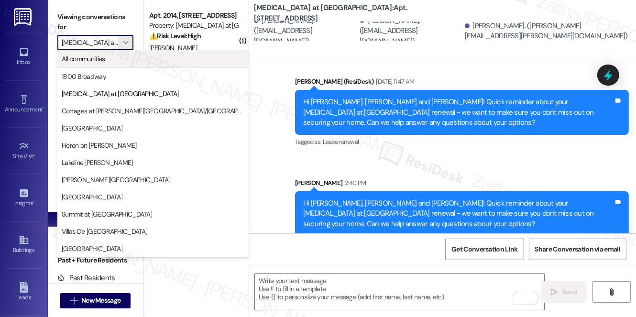
click at [91, 60] on span "All communities" at bounding box center [84, 59] width 44 height 10
